Goal: Information Seeking & Learning: Learn about a topic

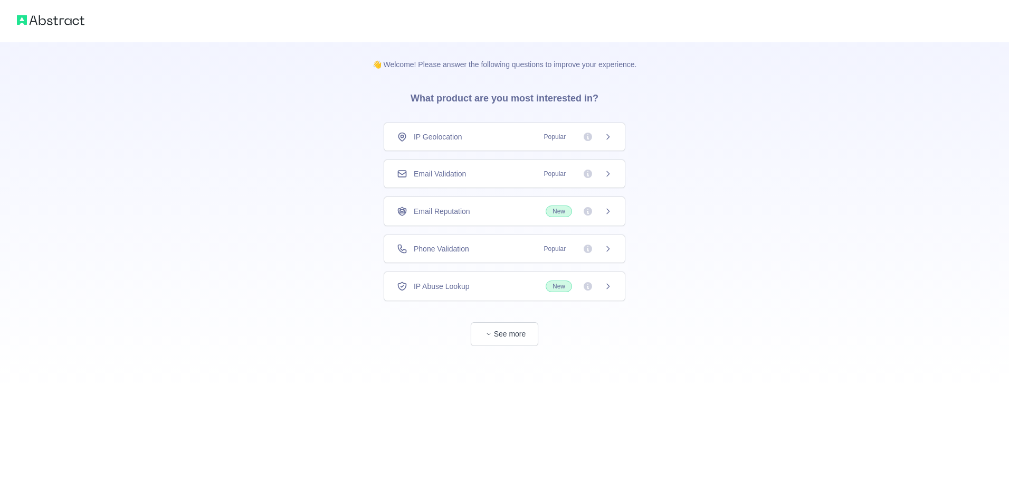
click at [497, 148] on div "IP Geolocation Popular" at bounding box center [505, 136] width 242 height 29
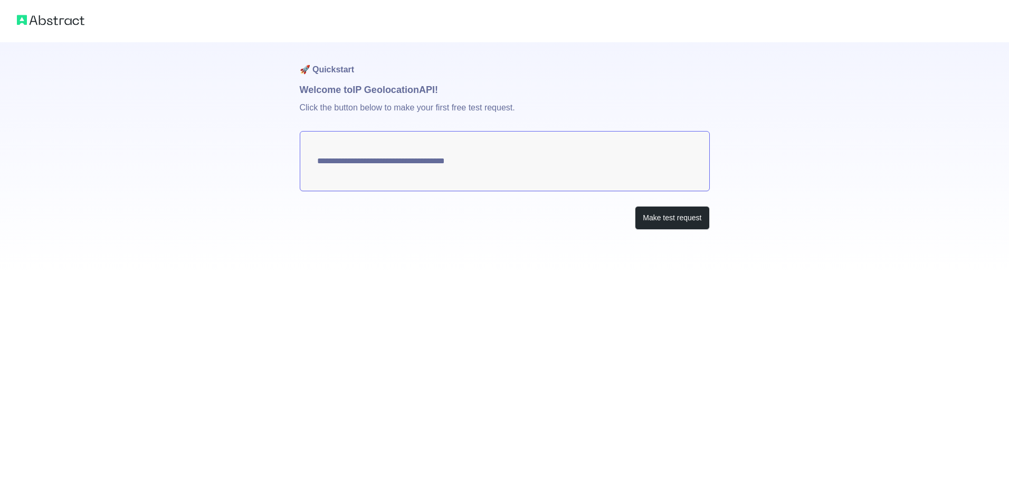
type textarea "**********"
click at [672, 220] on button "Make test request" at bounding box center [672, 218] width 74 height 24
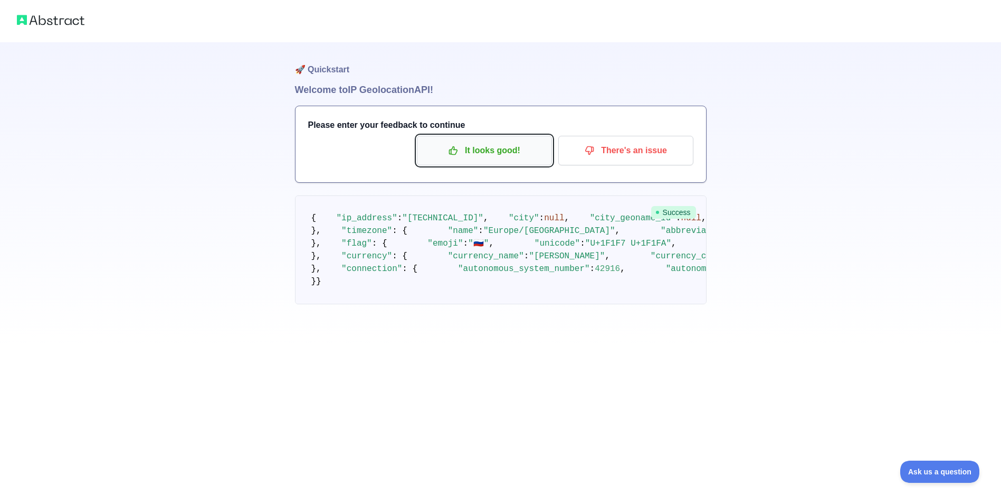
click at [465, 152] on p "It looks good!" at bounding box center [484, 150] width 119 height 18
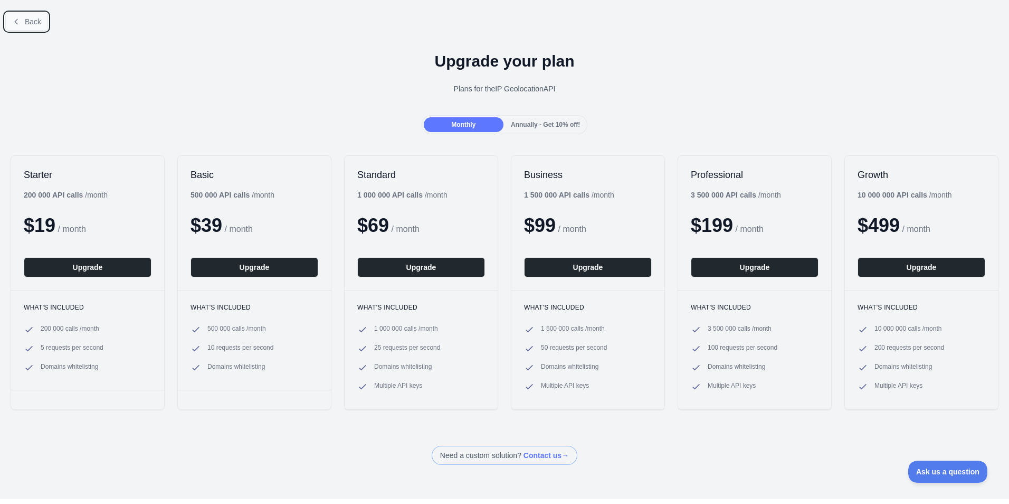
click at [12, 21] on button "Back" at bounding box center [26, 22] width 43 height 18
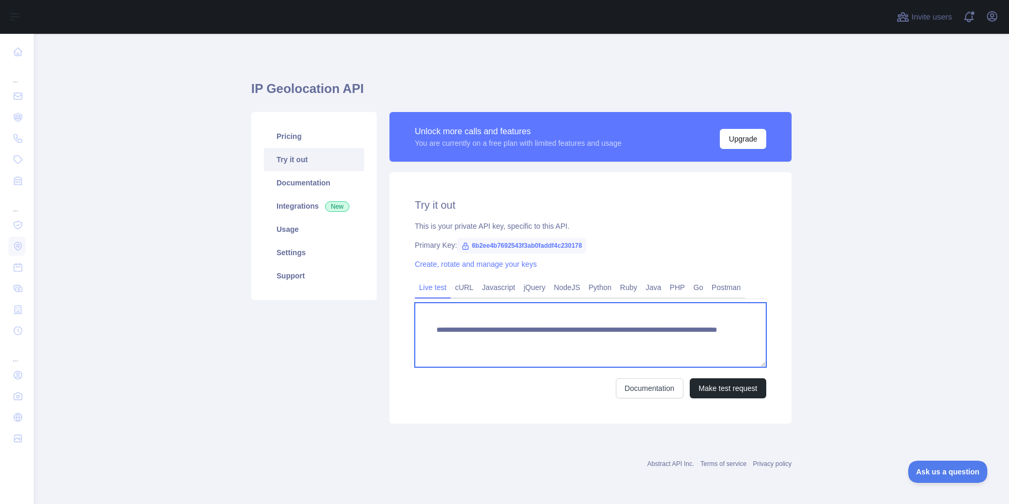
drag, startPoint x: 467, startPoint y: 339, endPoint x: 683, endPoint y: 350, distance: 216.1
click at [683, 350] on textarea "**********" at bounding box center [591, 334] width 352 height 64
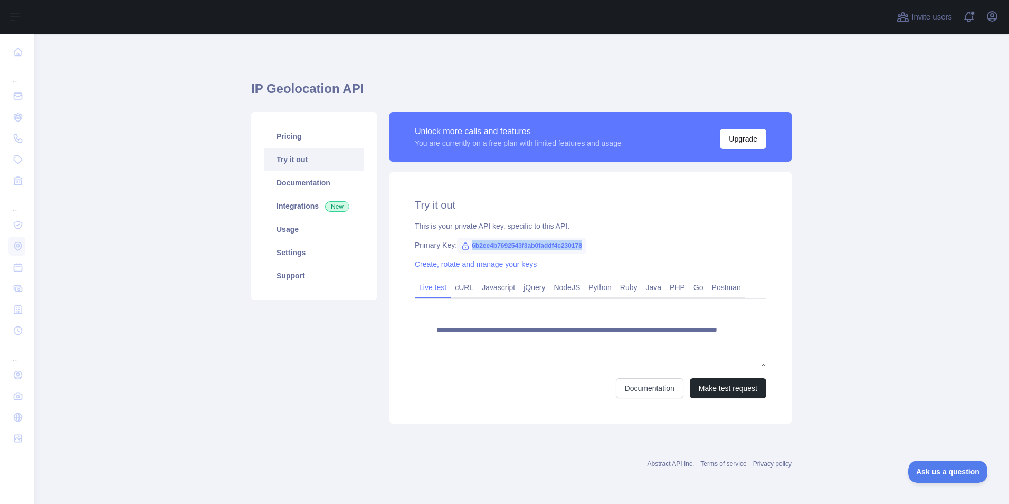
drag, startPoint x: 471, startPoint y: 246, endPoint x: 610, endPoint y: 237, distance: 139.6
click at [610, 237] on div "**********" at bounding box center [591, 297] width 402 height 251
copy span "6b2ee4b7692543f3ab0faddf4c230178"
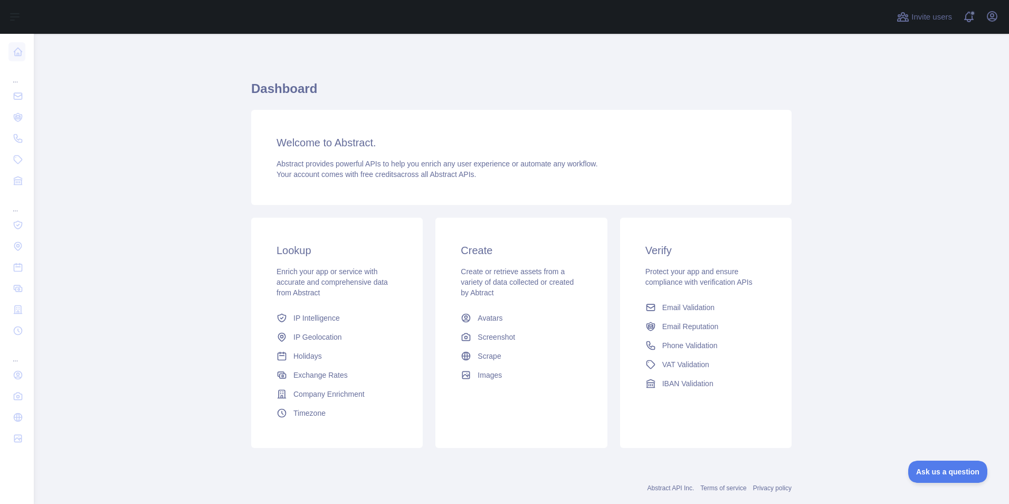
click at [308, 295] on span "Enrich your app or service with accurate and comprehensive data from Abstract" at bounding box center [332, 282] width 111 height 30
click at [338, 270] on span "Enrich your app or service with accurate and comprehensive data from Abstract" at bounding box center [332, 282] width 111 height 30
click at [340, 226] on div "Lookup Enrich your app or service with accurate and comprehensive data from Abs…" at bounding box center [337, 332] width 172 height 230
click at [349, 354] on link "Holidays" at bounding box center [336, 355] width 129 height 19
click at [341, 326] on link "IP Intelligence" at bounding box center [336, 317] width 129 height 19
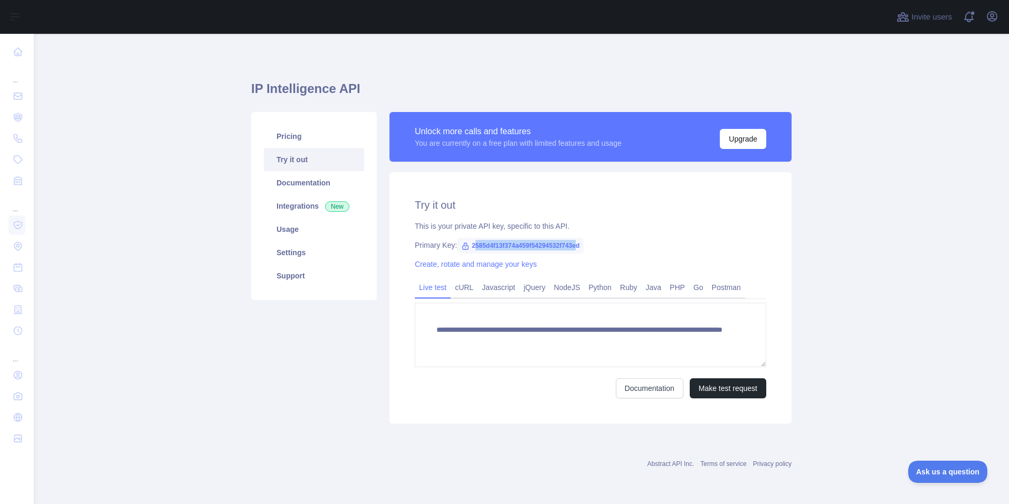
drag, startPoint x: 473, startPoint y: 247, endPoint x: 577, endPoint y: 245, distance: 104.5
click at [577, 245] on span "2585d4f13f374a459f54294532f743ed" at bounding box center [520, 246] width 127 height 16
drag, startPoint x: 577, startPoint y: 245, endPoint x: 517, endPoint y: 230, distance: 62.0
click at [517, 230] on div "This is your private API key, specific to this API." at bounding box center [591, 226] width 352 height 11
drag, startPoint x: 470, startPoint y: 243, endPoint x: 583, endPoint y: 253, distance: 113.4
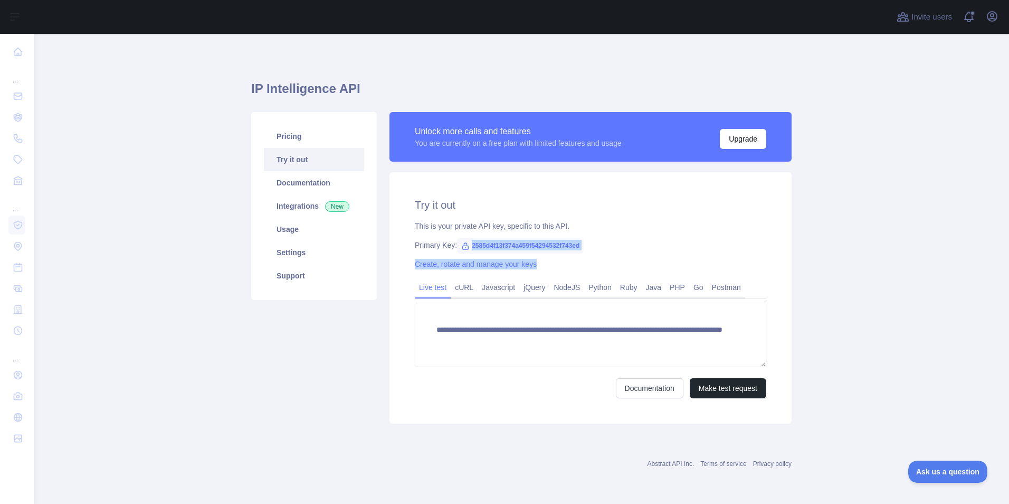
click at [583, 253] on div "**********" at bounding box center [591, 297] width 402 height 251
drag, startPoint x: 583, startPoint y: 253, endPoint x: 548, endPoint y: 253, distance: 34.8
click at [548, 253] on span "2585d4f13f374a459f54294532f743ed" at bounding box center [520, 246] width 127 height 16
click at [509, 241] on span "2585d4f13f374a459f54294532f743ed" at bounding box center [520, 246] width 127 height 16
drag, startPoint x: 471, startPoint y: 242, endPoint x: 582, endPoint y: 247, distance: 110.9
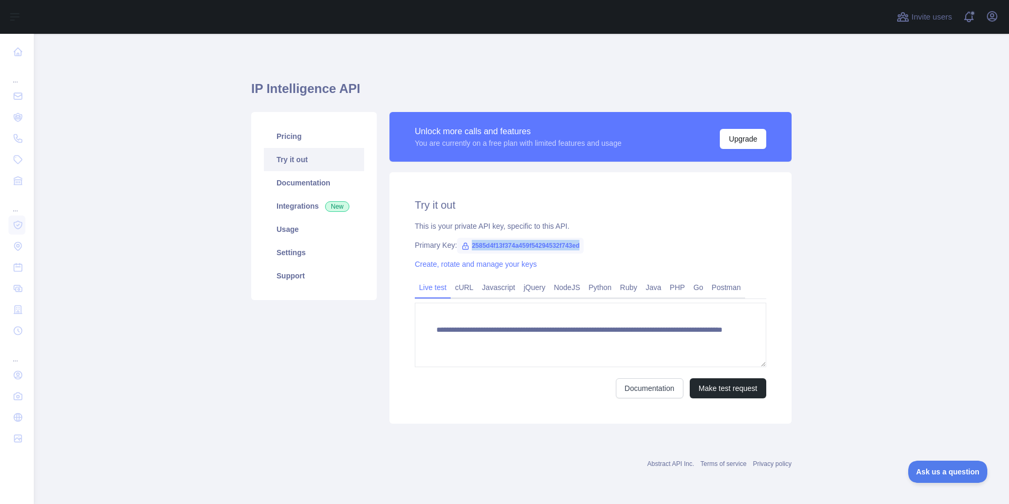
click at [582, 247] on span "2585d4f13f374a459f54294532f743ed" at bounding box center [520, 246] width 127 height 16
copy span "2585d4f13f374a459f54294532f743ed"
click at [308, 137] on link "Pricing" at bounding box center [314, 136] width 100 height 23
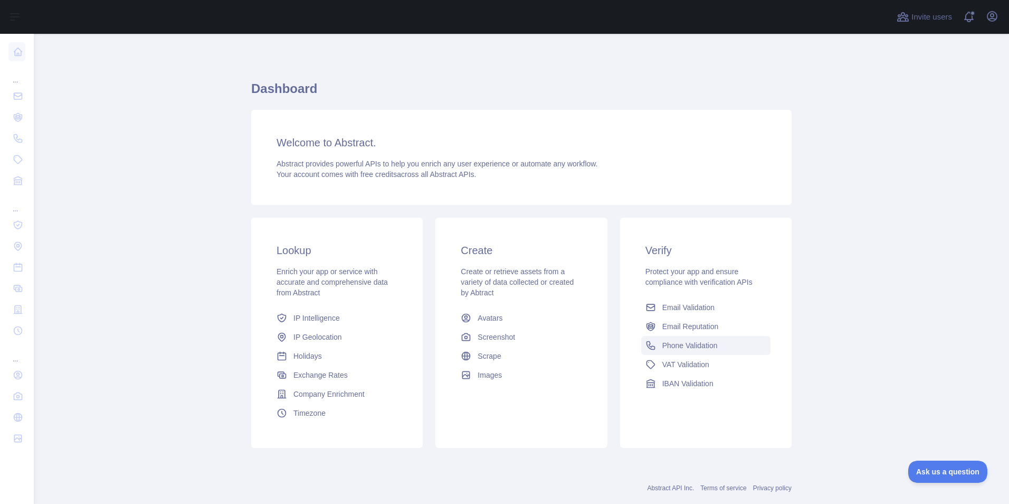
click at [719, 343] on link "Phone Validation" at bounding box center [705, 345] width 129 height 19
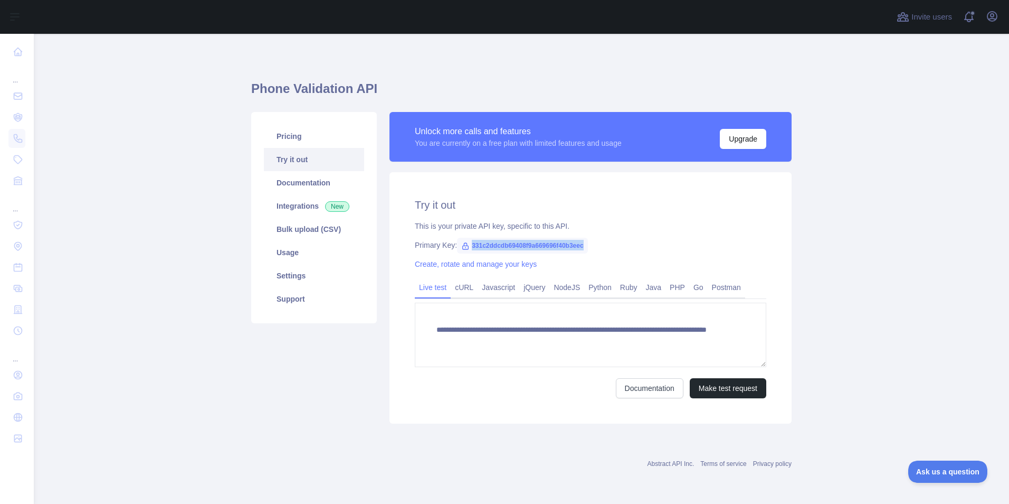
drag, startPoint x: 494, startPoint y: 244, endPoint x: 590, endPoint y: 238, distance: 96.3
click at [590, 238] on div "**********" at bounding box center [591, 297] width 402 height 251
copy span "331c2ddcdb69408f9a669696f40b3eec"
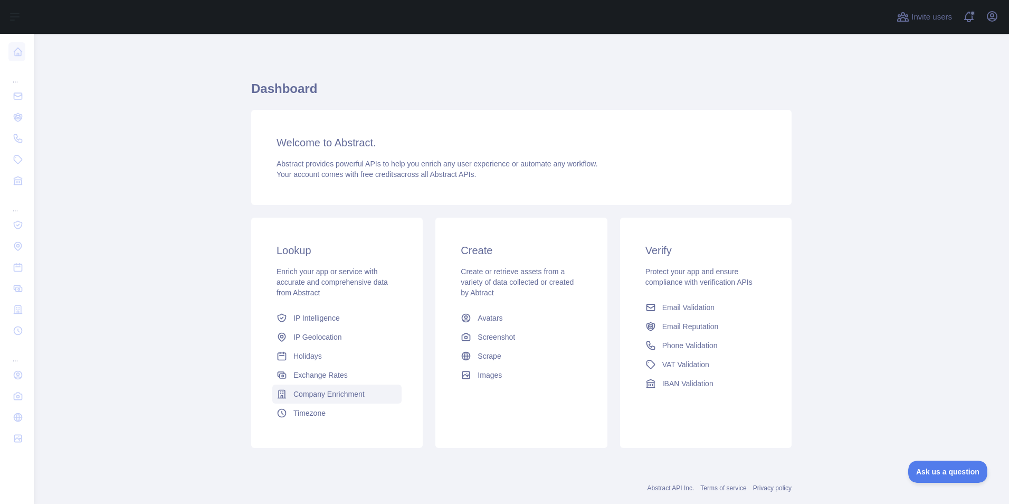
click at [300, 399] on span "Company Enrichment" at bounding box center [328, 393] width 71 height 11
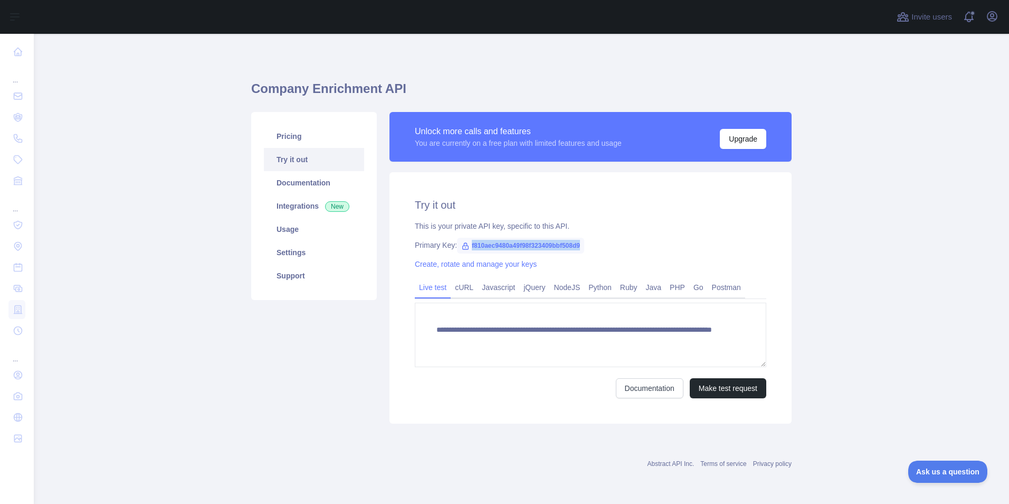
drag, startPoint x: 470, startPoint y: 242, endPoint x: 584, endPoint y: 249, distance: 114.3
click at [584, 249] on span "f810aec9480a49f98f323409bbf508d9" at bounding box center [520, 246] width 127 height 16
copy span "f810aec9480a49f98f323409bbf508d9"
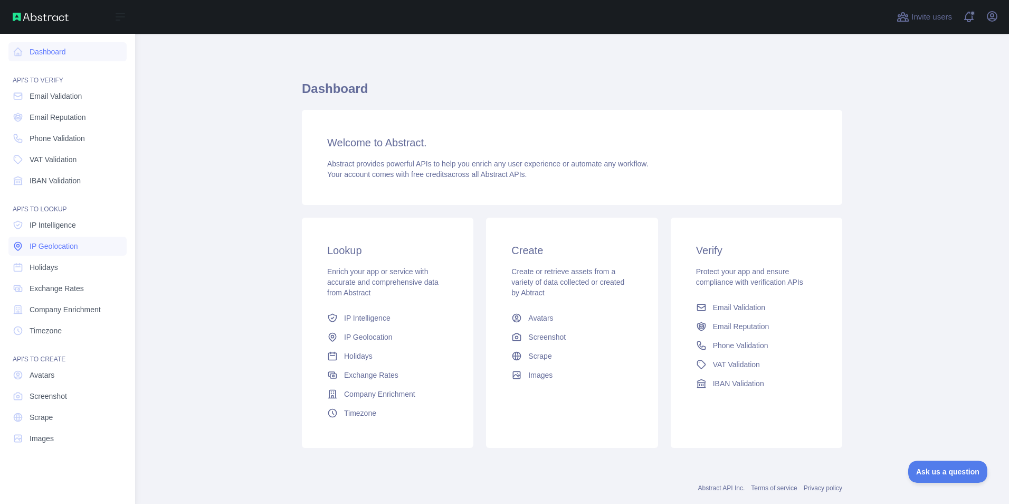
click at [65, 245] on span "IP Geolocation" at bounding box center [54, 246] width 49 height 11
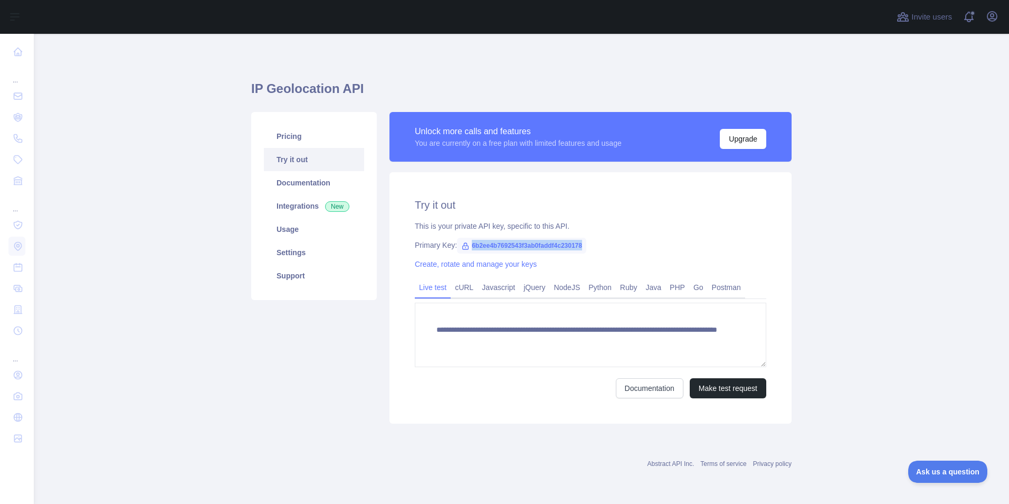
drag, startPoint x: 471, startPoint y: 246, endPoint x: 599, endPoint y: 248, distance: 127.2
click at [599, 248] on div "Primary Key: 6b2ee4b7692543f3ab0faddf4c230178" at bounding box center [591, 245] width 352 height 11
copy span "6b2ee4b7692543f3ab0faddf4c230178"
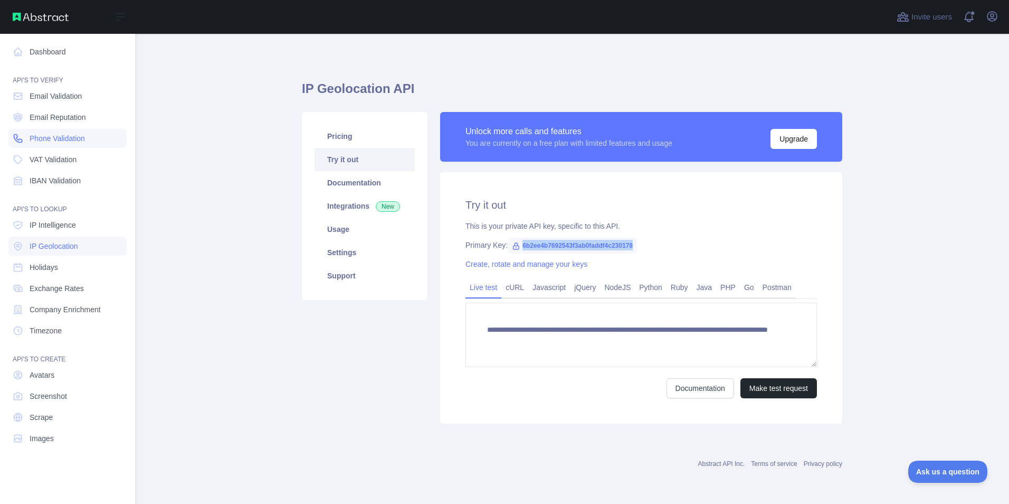
click at [47, 142] on span "Phone Validation" at bounding box center [57, 138] width 55 height 11
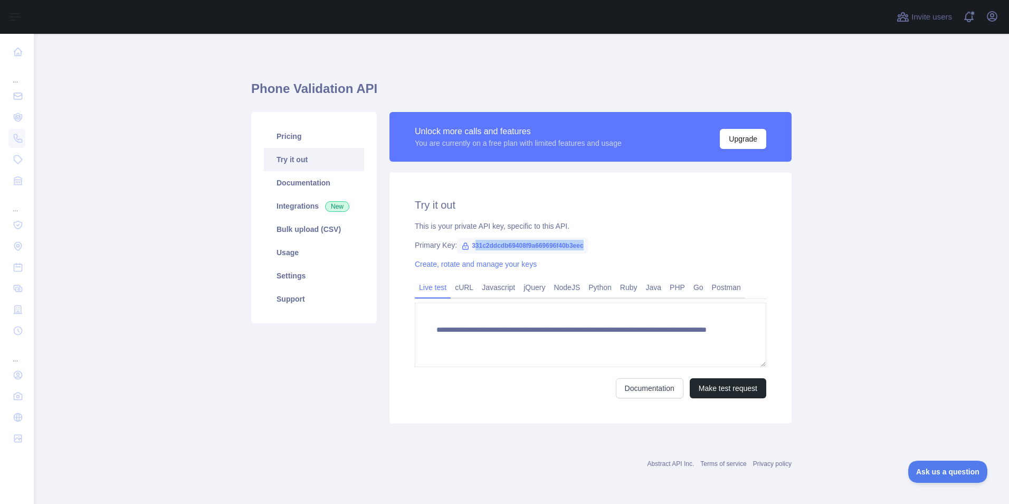
drag, startPoint x: 472, startPoint y: 246, endPoint x: 650, endPoint y: 241, distance: 177.4
click at [650, 241] on div "Primary Key: 331c2ddcdb69408f9a669696f40b3eec" at bounding box center [591, 245] width 352 height 11
copy span "31c2ddcdb69408f9a669696f40b3eec"
